Goal: Information Seeking & Learning: Learn about a topic

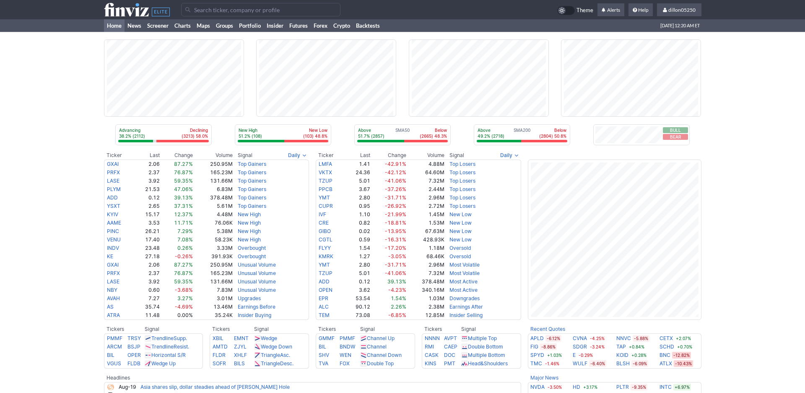
click at [201, 15] on input "Search" at bounding box center [260, 9] width 159 height 13
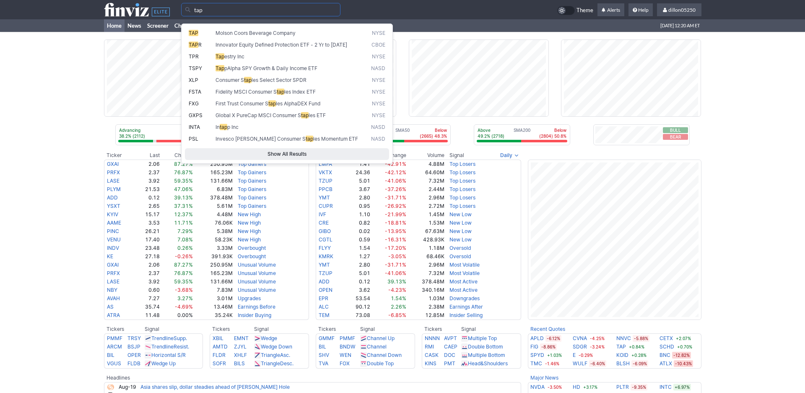
click at [204, 37] on span "TAP" at bounding box center [202, 33] width 27 height 7
type input "TAP"
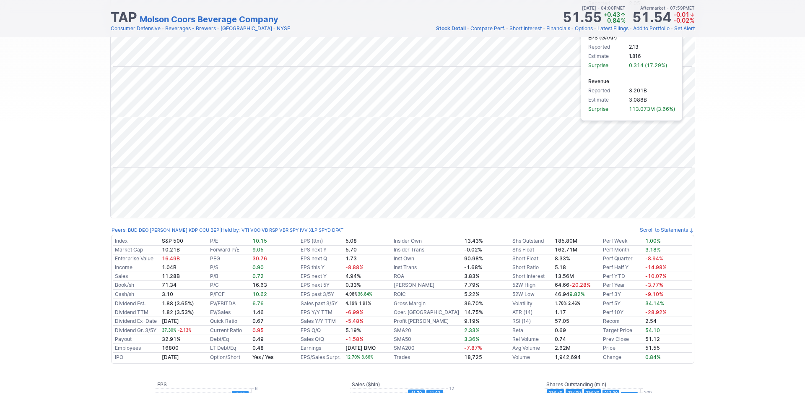
scroll to position [302, 0]
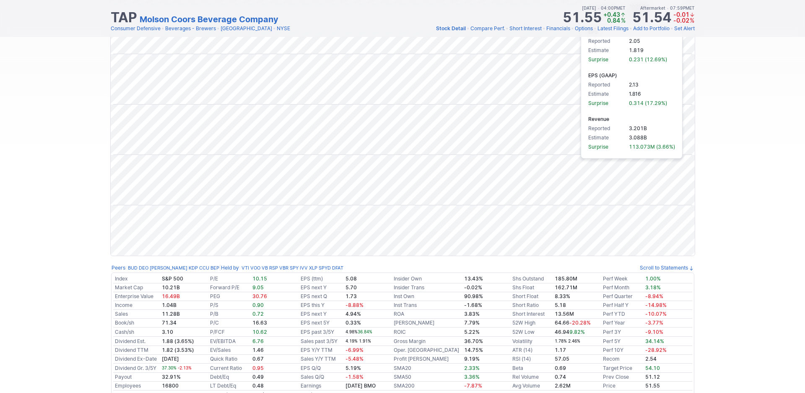
click at [724, 172] on div "Draw Ideas Candle 1M 3M 5M 15M 30M 1H D W M Share" at bounding box center [402, 15] width 805 height 496
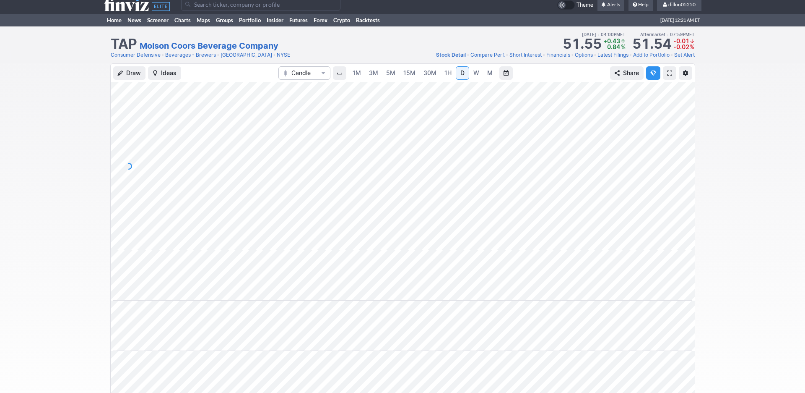
scroll to position [0, 0]
